Goal: Transaction & Acquisition: Purchase product/service

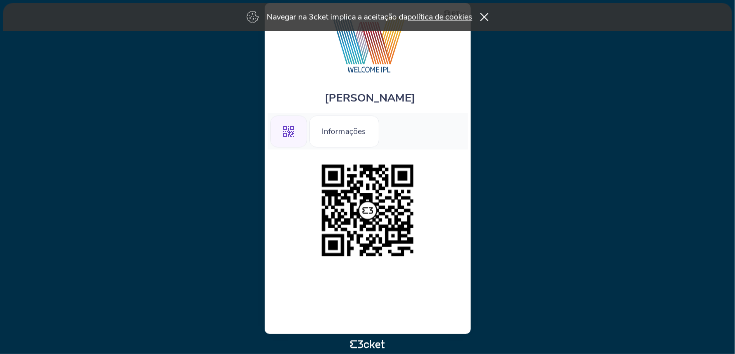
click at [489, 12] on div "Navegar na 3cket implica a aceitação da política de cookies" at bounding box center [367, 17] width 729 height 28
click at [486, 15] on icon at bounding box center [484, 17] width 9 height 8
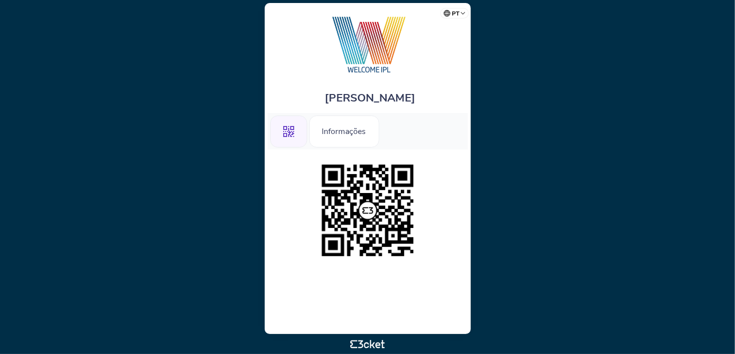
click at [292, 136] on icon ".st0{fill-rule:evenodd;clip-rule:evenodd;}" at bounding box center [288, 131] width 11 height 11
click at [286, 123] on div ".st0{fill-rule:evenodd;clip-rule:evenodd;}" at bounding box center [288, 132] width 37 height 32
